Goal: Task Accomplishment & Management: Manage account settings

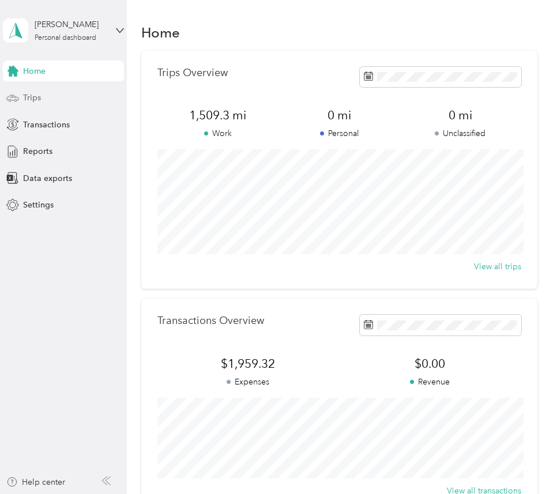
click at [43, 98] on div "Trips" at bounding box center [63, 98] width 121 height 21
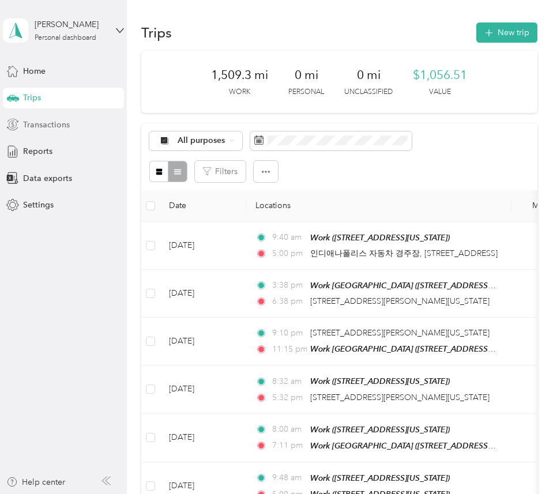
click at [48, 127] on span "Transactions" at bounding box center [46, 125] width 47 height 12
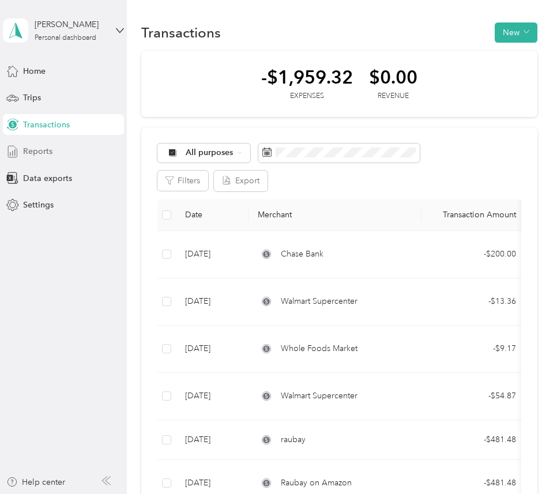
click at [40, 152] on span "Reports" at bounding box center [37, 151] width 29 height 12
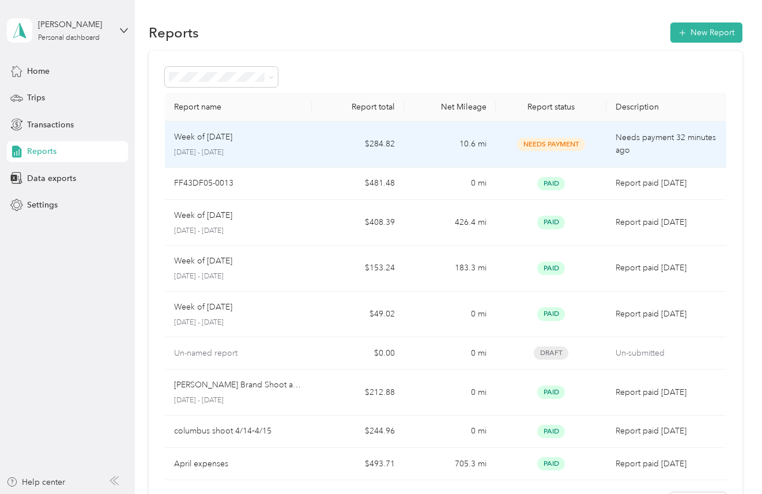
click at [497, 139] on td "Needs Payment" at bounding box center [551, 145] width 110 height 46
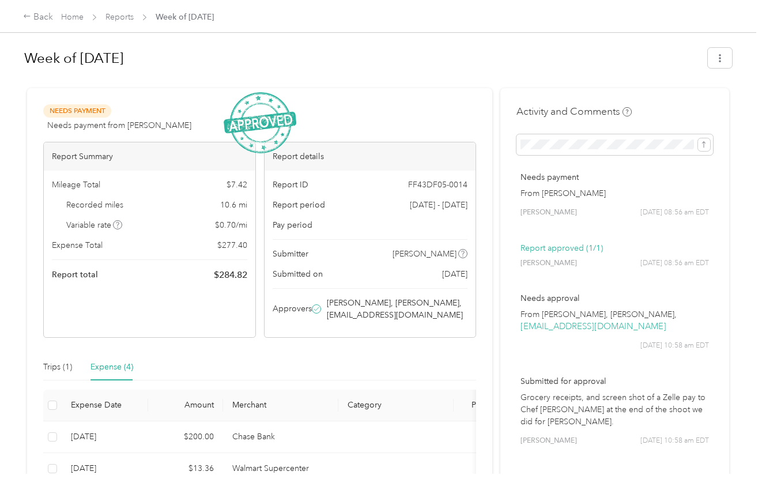
scroll to position [127, 0]
